Goal: Use online tool/utility: Utilize a website feature to perform a specific function

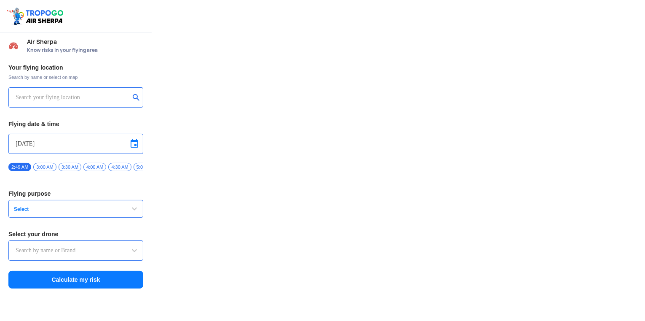
type input "Aquila X2"
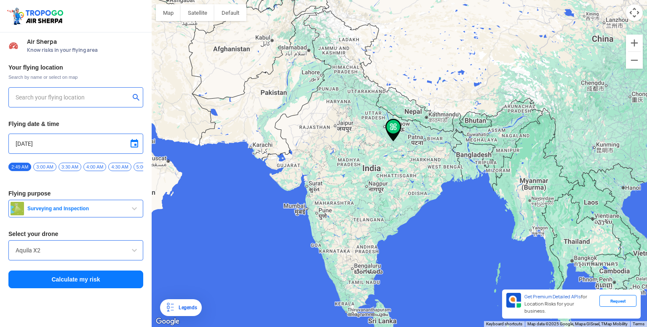
type input "52/B, Bharadwaj Ashram Rd, Balsan, George Town, Prayagraj, Uttar Pradesh 211002…"
click at [97, 275] on button "Calculate my risk" at bounding box center [75, 279] width 135 height 18
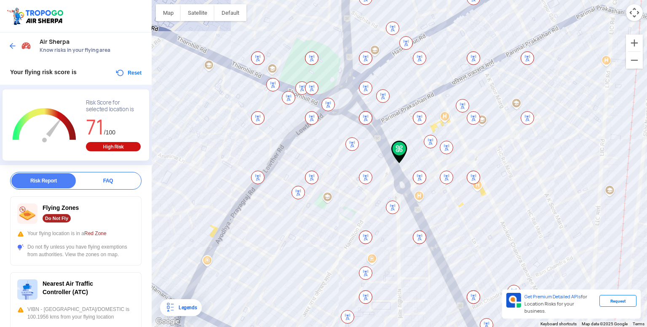
click at [97, 275] on div "Nearest Air Traffic Controller (ATC) VIBN - VARANASI/DOMESTIC is 100.1956 kms f…" at bounding box center [75, 317] width 131 height 90
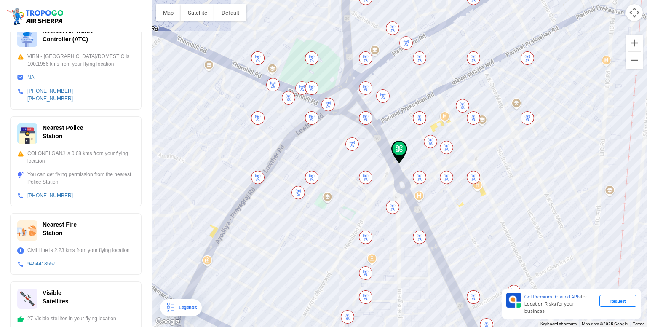
scroll to position [261, 0]
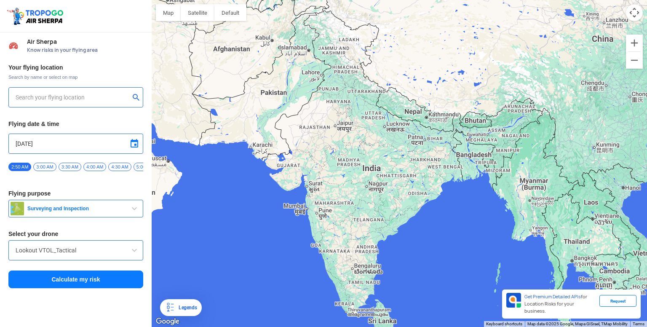
click at [101, 206] on button "Surveying and Inspection" at bounding box center [75, 209] width 135 height 18
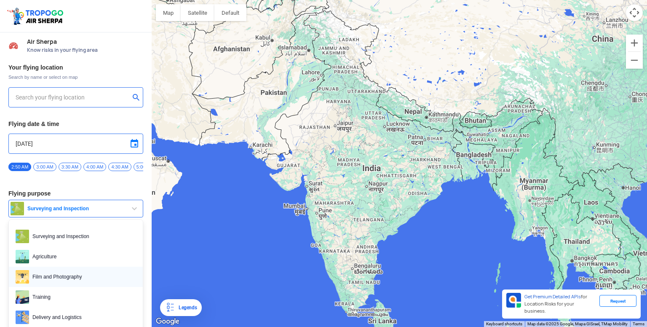
click at [77, 274] on span "Film and Photography" at bounding box center [82, 276] width 107 height 13
click at [71, 211] on span "Film and Photography" at bounding box center [76, 208] width 105 height 7
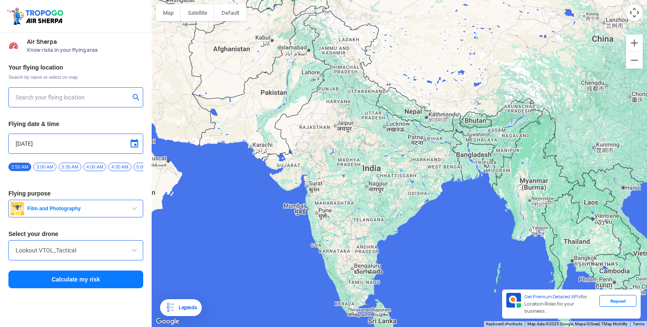
click at [71, 211] on span "Film and Photography" at bounding box center [76, 208] width 105 height 7
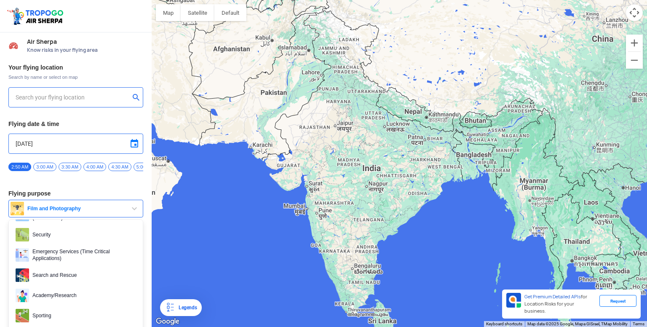
scroll to position [129, 0]
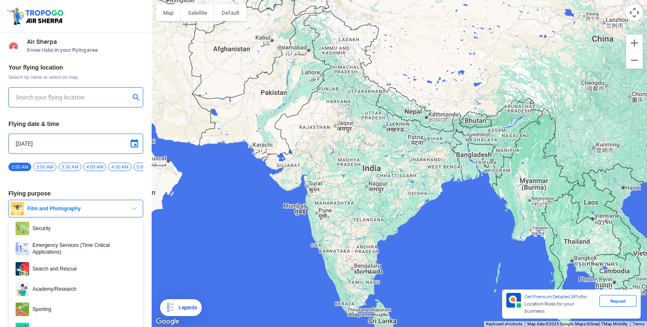
click at [153, 210] on div at bounding box center [399, 163] width 495 height 327
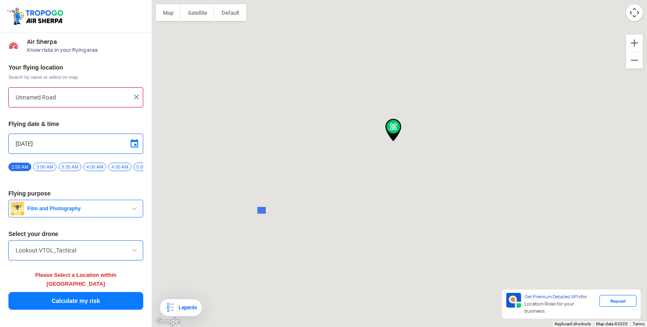
type input "[STREET_ADDRESS][PERSON_NAME]"
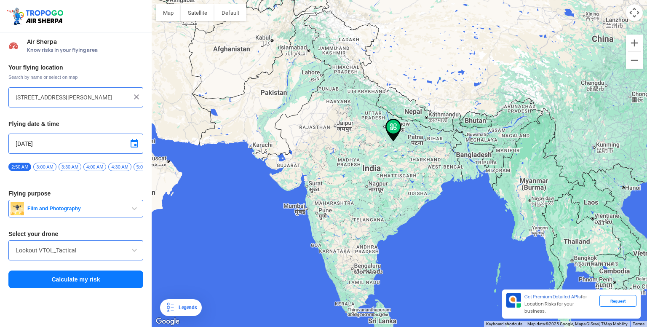
click at [83, 291] on div "Your flying location Search by name or select on map T1/[STREET_ADDRESS][PERSON…" at bounding box center [76, 176] width 152 height 234
click at [79, 285] on button "Calculate my risk" at bounding box center [75, 279] width 135 height 18
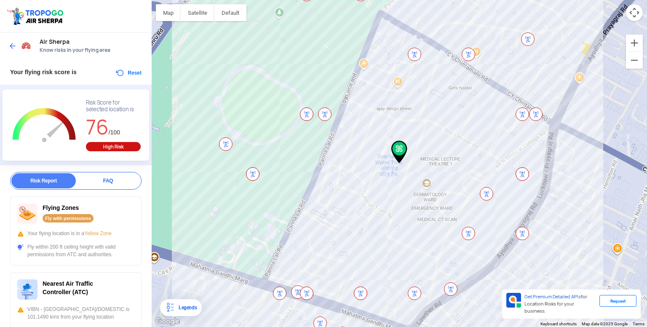
click at [9, 51] on div at bounding box center [20, 45] width 25 height 15
click at [5, 43] on div "Air Sherpa Know risks in your flying area" at bounding box center [76, 45] width 152 height 27
click at [10, 44] on img at bounding box center [12, 46] width 8 height 8
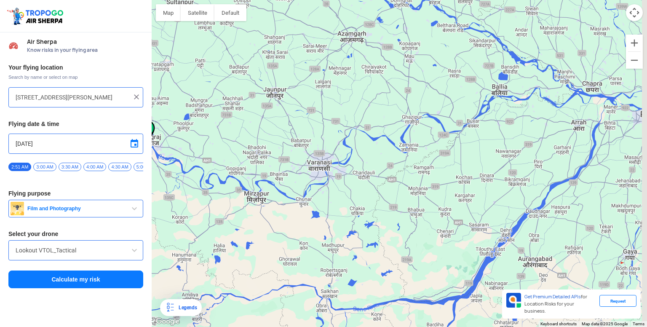
drag, startPoint x: 436, startPoint y: 134, endPoint x: 302, endPoint y: 169, distance: 138.5
click at [302, 169] on div at bounding box center [399, 163] width 495 height 327
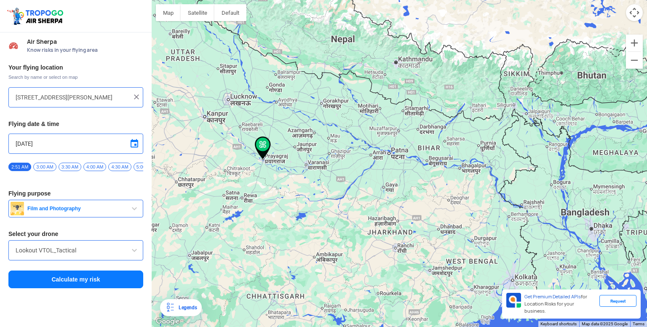
click at [230, 107] on div at bounding box center [399, 163] width 495 height 327
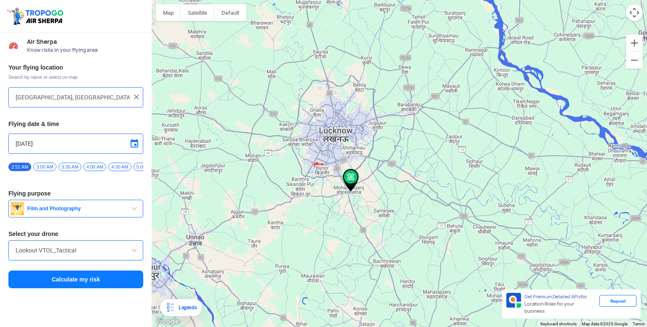
drag, startPoint x: 323, startPoint y: 140, endPoint x: 351, endPoint y: 126, distance: 32.2
click at [351, 126] on div at bounding box center [399, 163] width 495 height 327
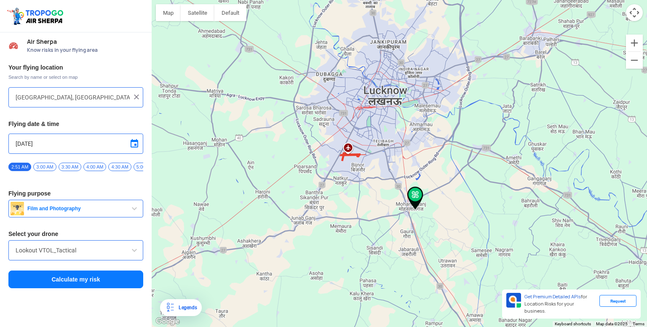
drag, startPoint x: 321, startPoint y: 161, endPoint x: 350, endPoint y: 110, distance: 58.1
click at [350, 110] on div at bounding box center [399, 163] width 495 height 327
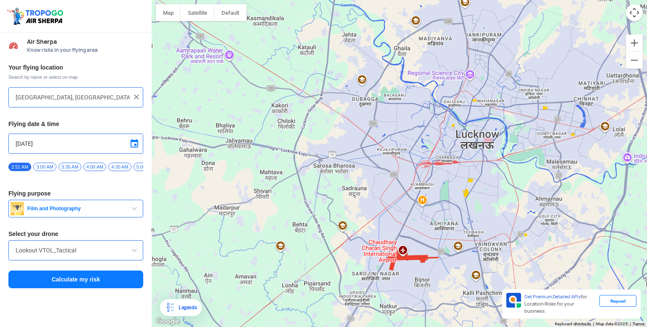
drag, startPoint x: 350, startPoint y: 110, endPoint x: 405, endPoint y: 168, distance: 79.9
click at [405, 168] on div at bounding box center [399, 163] width 495 height 327
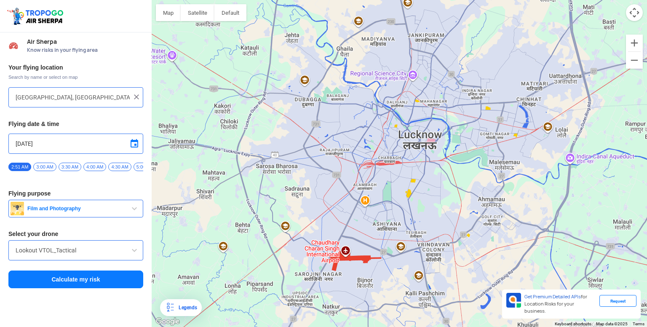
drag, startPoint x: 335, startPoint y: 141, endPoint x: 273, endPoint y: 139, distance: 62.8
click at [273, 139] on div at bounding box center [399, 163] width 495 height 327
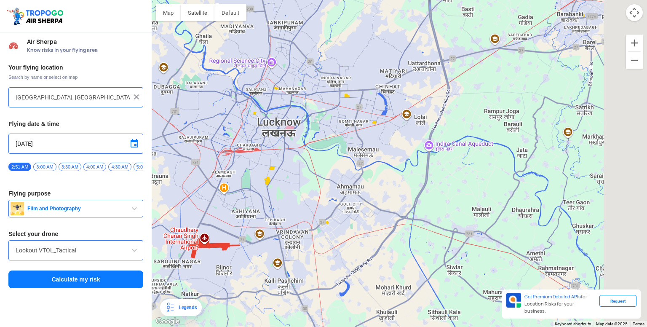
drag, startPoint x: 311, startPoint y: 131, endPoint x: 164, endPoint y: 127, distance: 146.2
click at [164, 127] on div at bounding box center [399, 163] width 495 height 327
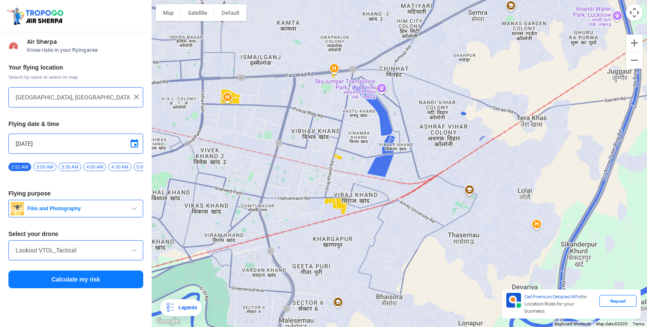
drag, startPoint x: 318, startPoint y: 104, endPoint x: 231, endPoint y: 135, distance: 92.1
click at [231, 135] on div at bounding box center [399, 163] width 495 height 327
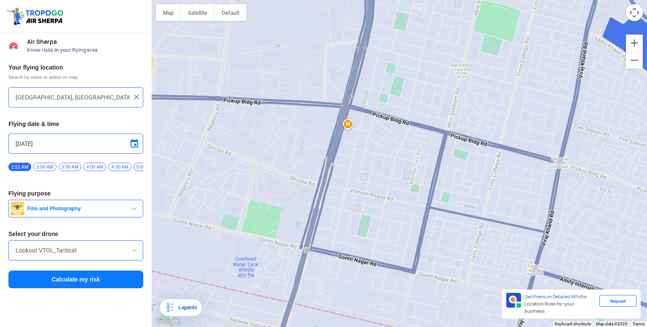
drag, startPoint x: 332, startPoint y: 128, endPoint x: 190, endPoint y: 234, distance: 176.8
click at [190, 234] on div at bounding box center [399, 163] width 495 height 327
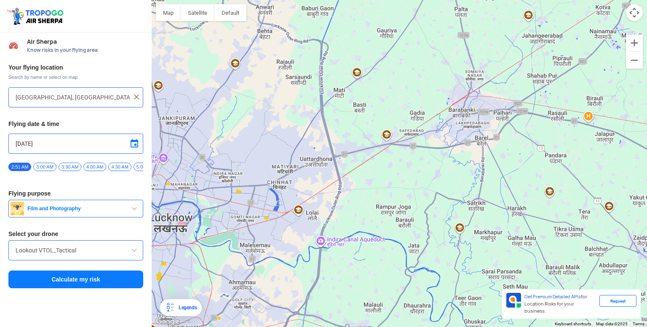
drag, startPoint x: 269, startPoint y: 194, endPoint x: 246, endPoint y: 206, distance: 26.6
click at [246, 206] on div at bounding box center [399, 163] width 495 height 327
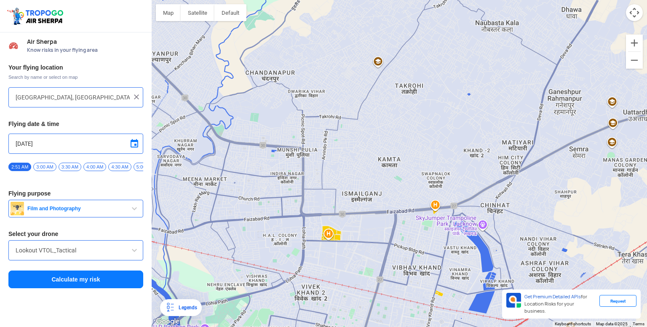
drag, startPoint x: 237, startPoint y: 140, endPoint x: 329, endPoint y: 172, distance: 97.3
click at [329, 172] on div at bounding box center [399, 163] width 495 height 327
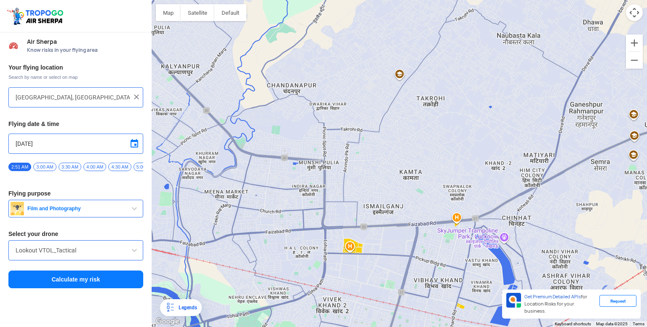
click at [278, 179] on div at bounding box center [399, 163] width 495 height 327
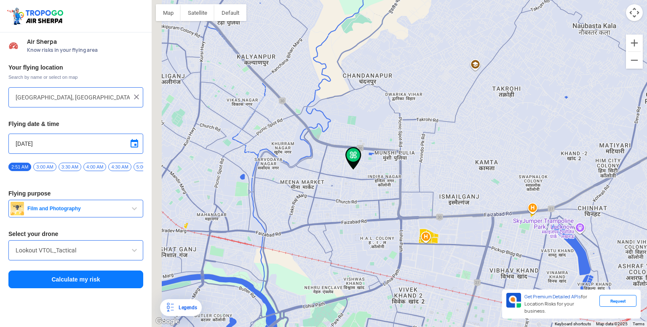
type input "[STREET_ADDRESS]"
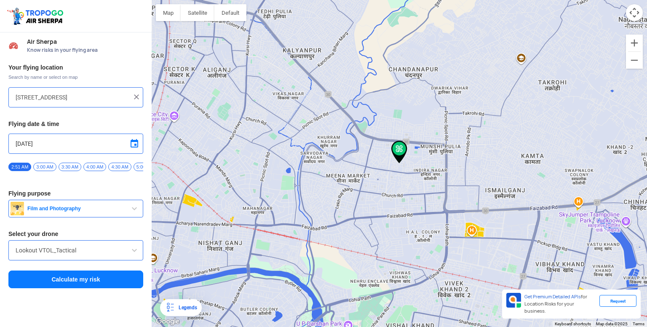
click at [112, 279] on button "Calculate my risk" at bounding box center [75, 279] width 135 height 18
